Goal: Register for event/course

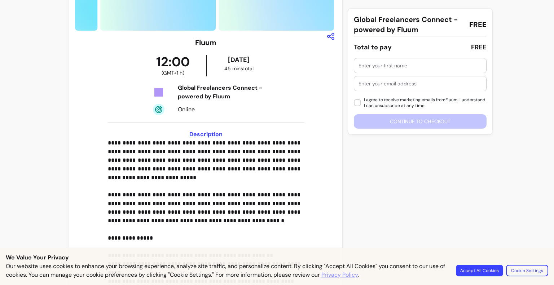
scroll to position [124, 0]
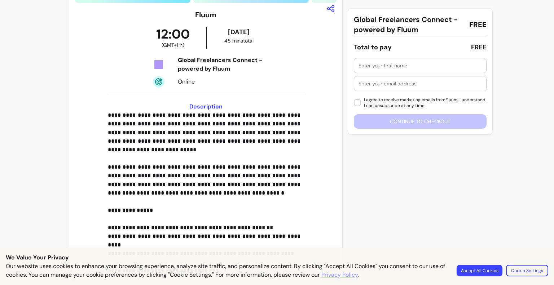
click at [482, 275] on button "Accept All Cookies" at bounding box center [479, 270] width 46 height 11
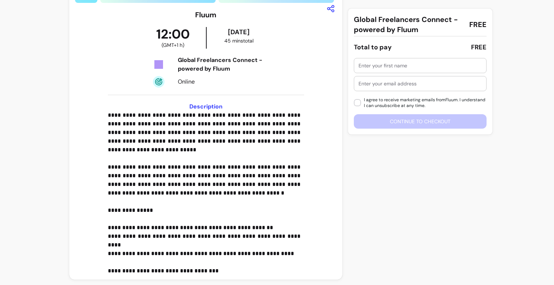
click at [407, 67] on input "text" at bounding box center [419, 65] width 123 height 7
type input "divyesh"
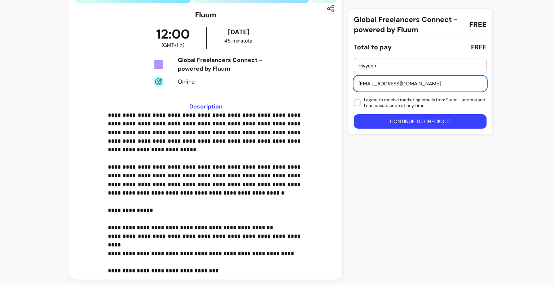
type input "divyeshsojitra46@gmail.com"
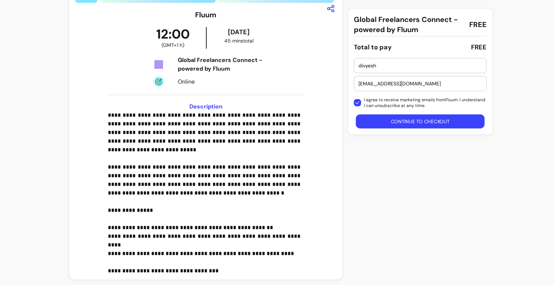
click at [365, 115] on button "Continue to checkout" at bounding box center [420, 122] width 129 height 14
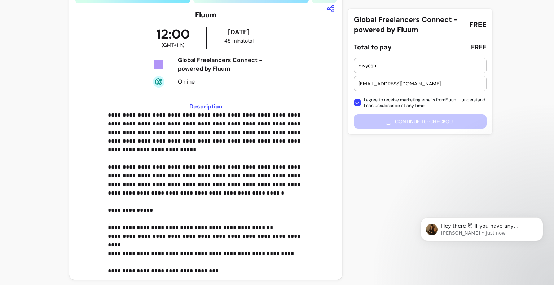
scroll to position [0, 0]
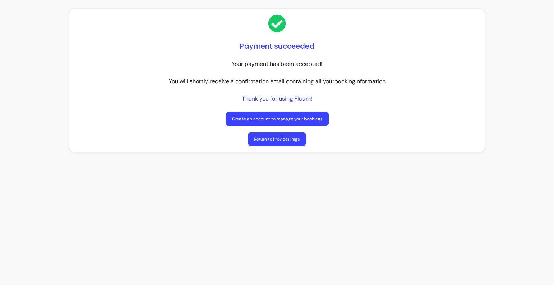
click at [258, 138] on link "Return to Provider Page" at bounding box center [277, 139] width 58 height 14
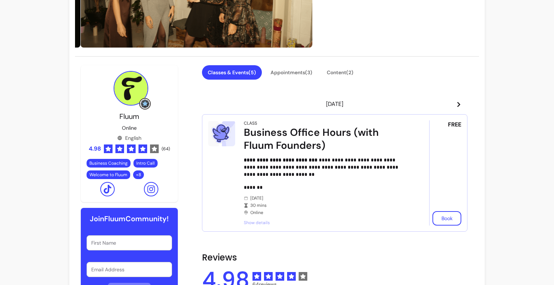
scroll to position [112, 0]
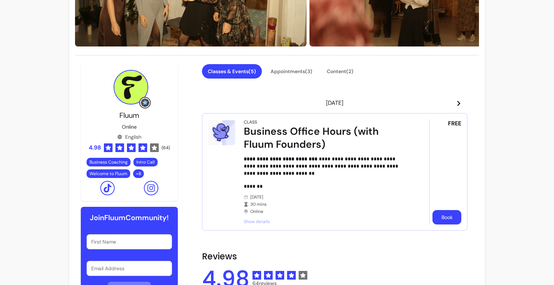
click at [438, 219] on button "Book" at bounding box center [446, 217] width 29 height 14
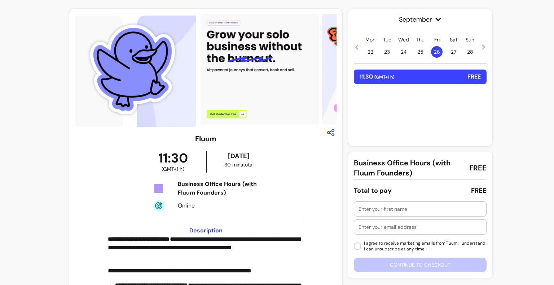
click at [424, 213] on div at bounding box center [419, 209] width 123 height 14
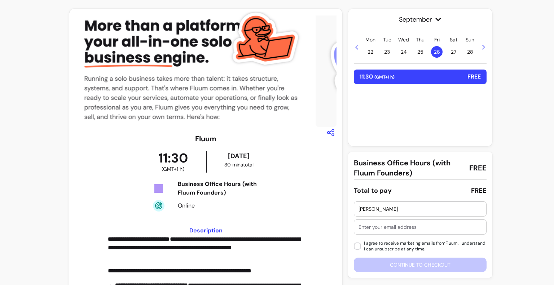
click at [427, 205] on div "[PERSON_NAME]" at bounding box center [419, 209] width 123 height 14
type input "d"
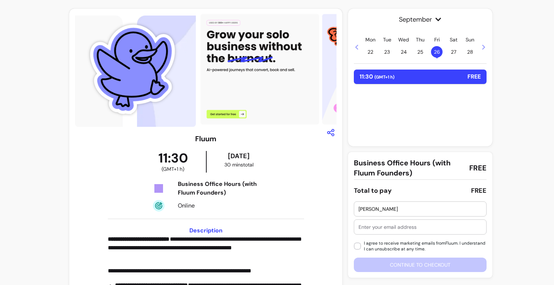
type input "[PERSON_NAME]"
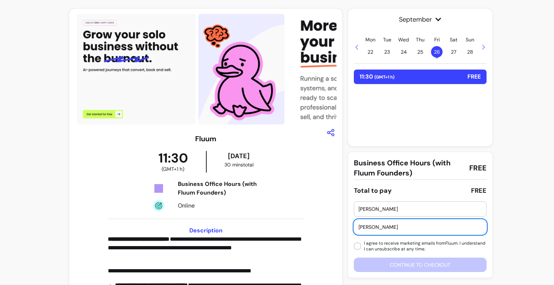
type input "[EMAIL_ADDRESS][DOMAIN_NAME]"
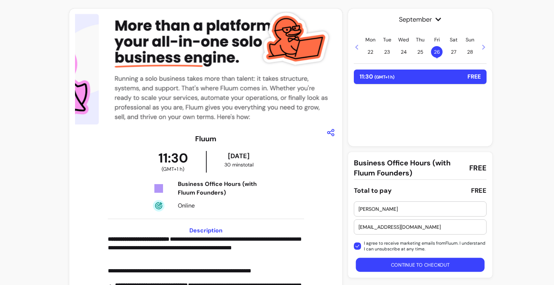
click at [371, 263] on button "Continue to checkout" at bounding box center [420, 265] width 129 height 14
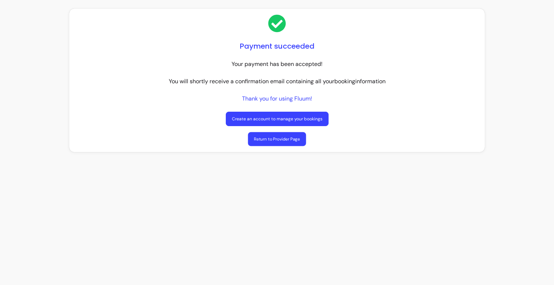
click at [291, 140] on link "Return to Provider Page" at bounding box center [277, 139] width 58 height 14
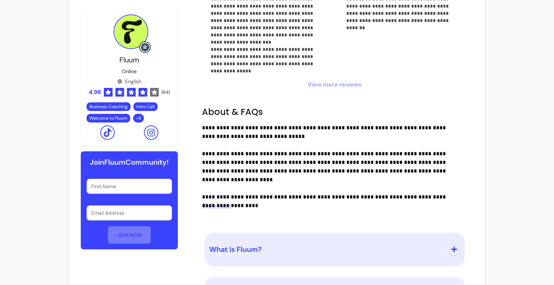
scroll to position [626, 0]
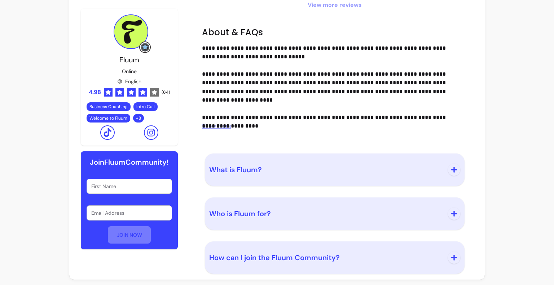
click at [268, 161] on button "What is Fluum?" at bounding box center [334, 170] width 251 height 24
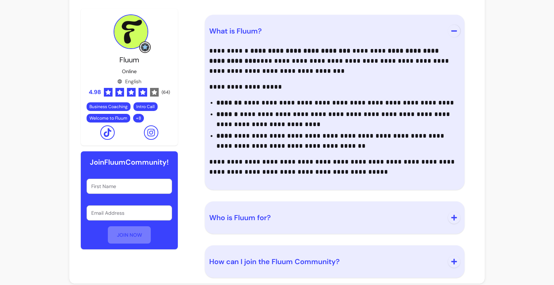
scroll to position [769, 0]
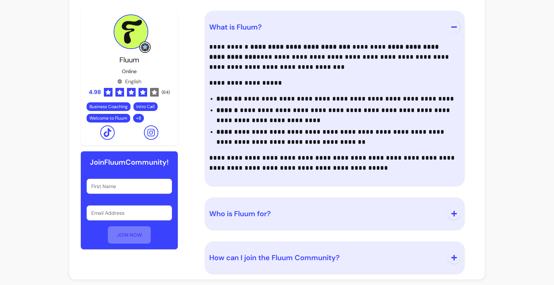
click at [243, 207] on button "Who is Fluum for?" at bounding box center [334, 214] width 251 height 24
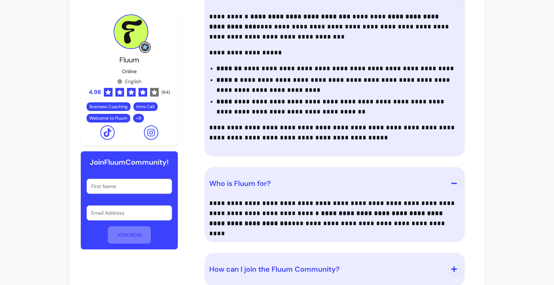
scroll to position [811, 0]
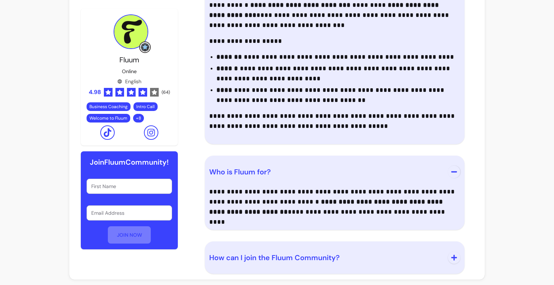
click at [244, 261] on span "How can I join the Fluum Community?" at bounding box center [274, 257] width 130 height 9
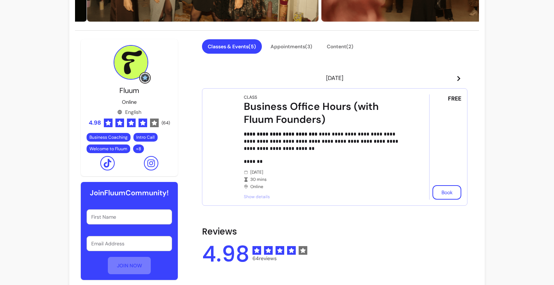
scroll to position [0, 0]
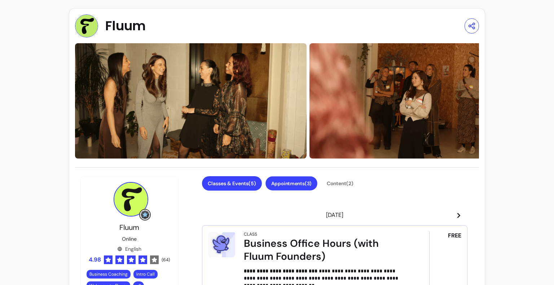
click at [291, 183] on button "Appointments ( 3 )" at bounding box center [291, 184] width 52 height 14
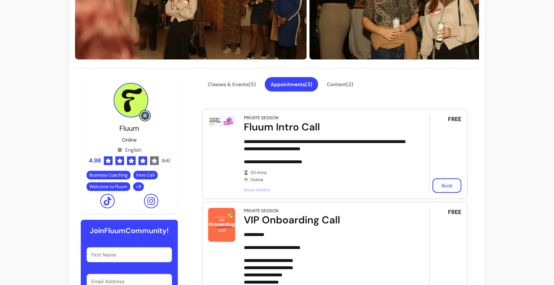
scroll to position [98, 0]
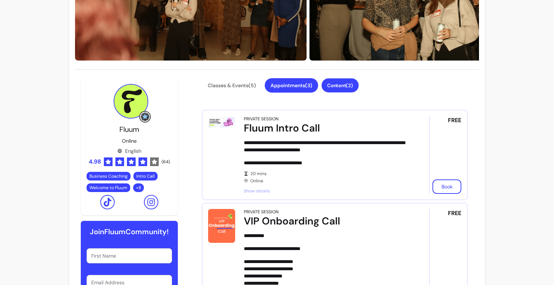
click at [346, 86] on button "Content ( 2 )" at bounding box center [340, 86] width 37 height 14
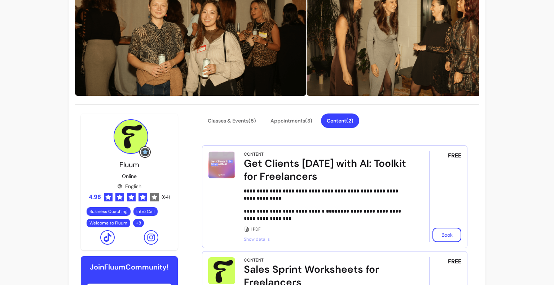
scroll to position [0, 0]
